Goal: Task Accomplishment & Management: Manage account settings

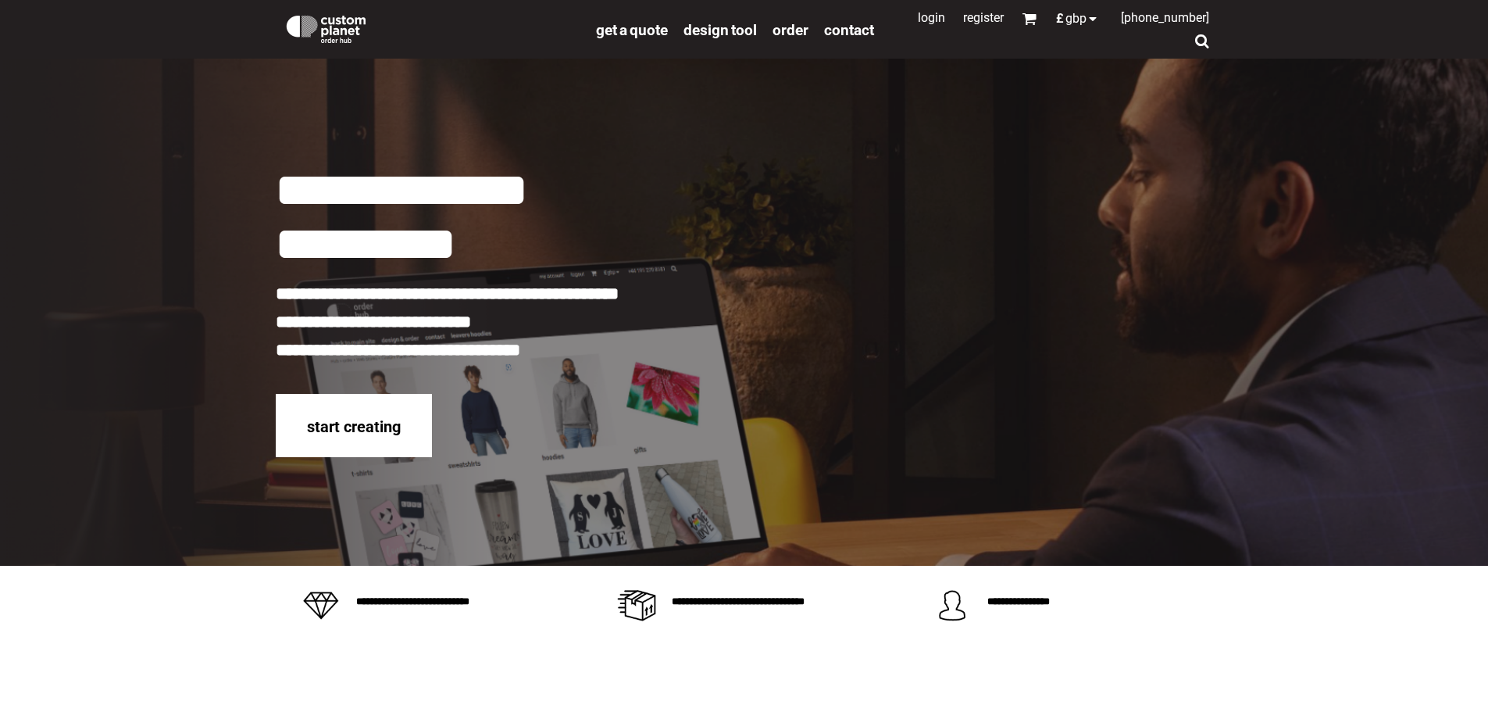
click at [925, 20] on link "Login" at bounding box center [931, 17] width 27 height 15
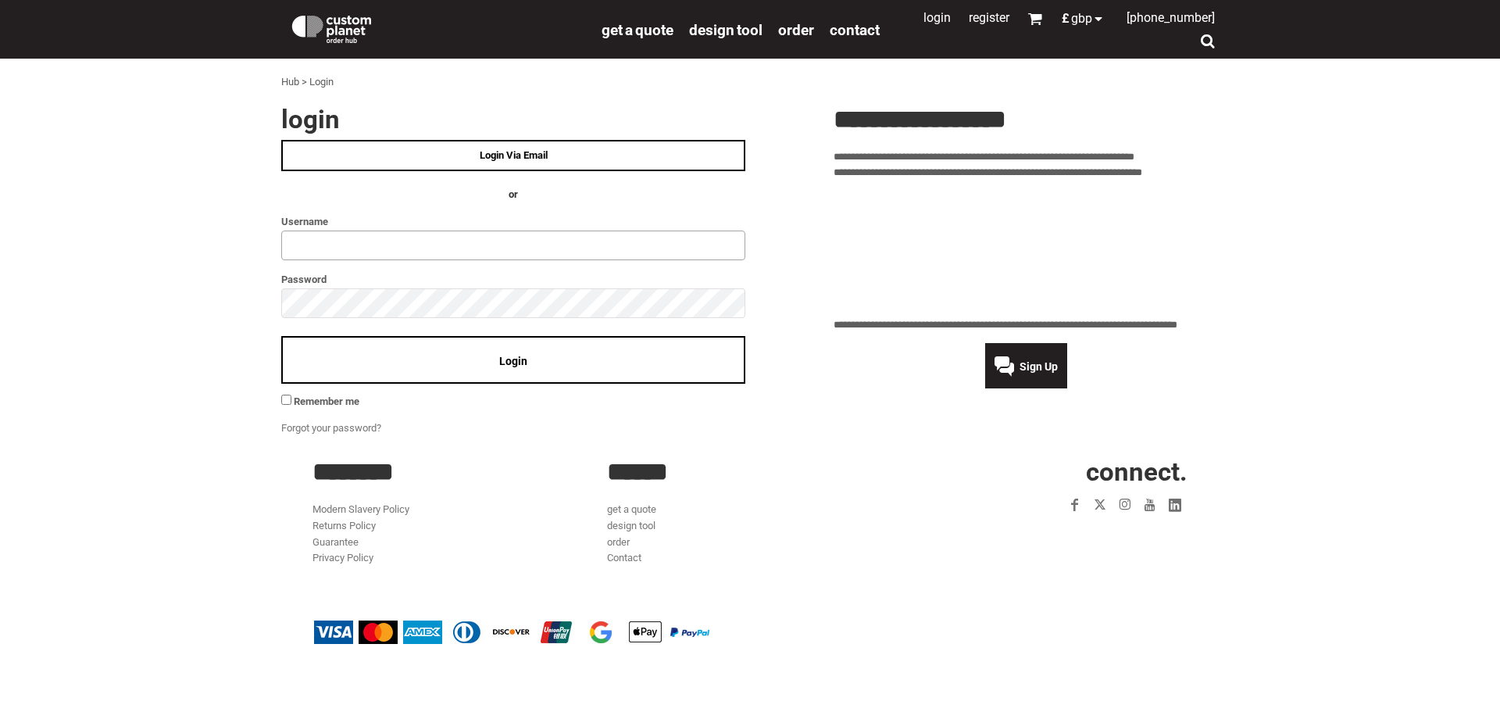
click at [330, 243] on input "text" at bounding box center [513, 245] width 464 height 30
type input "**********"
click at [522, 364] on span "Login" at bounding box center [513, 361] width 28 height 12
